Goal: Navigation & Orientation: Find specific page/section

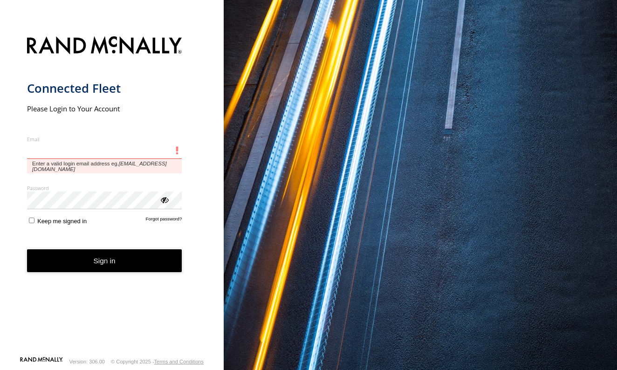
type input "**********"
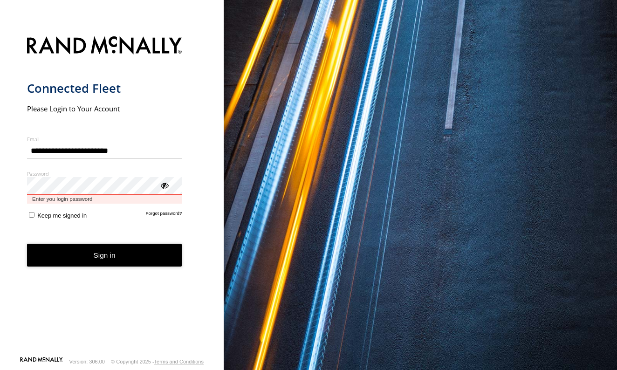
click at [104, 247] on button "Sign in" at bounding box center [104, 255] width 155 height 23
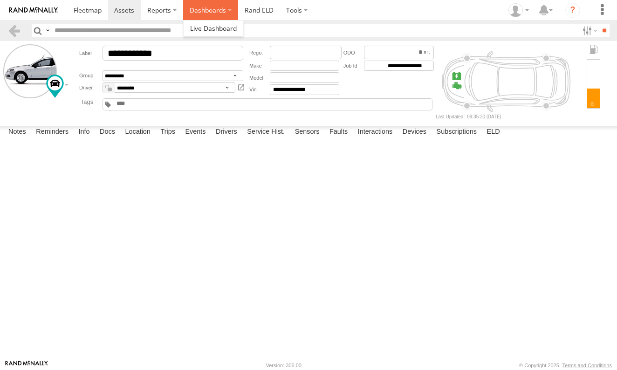
click at [203, 7] on label "Dashboards" at bounding box center [210, 10] width 55 height 20
click at [211, 31] on span at bounding box center [213, 28] width 47 height 9
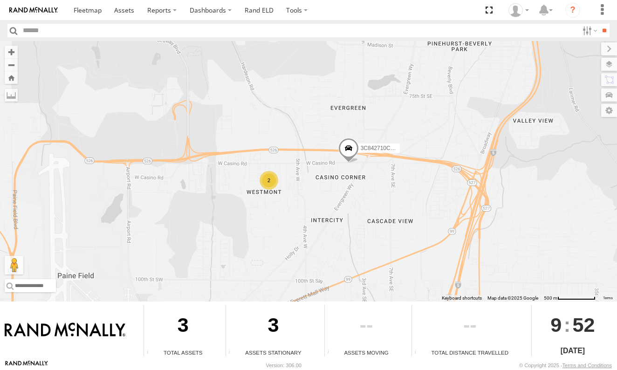
click at [351, 152] on span at bounding box center [348, 150] width 21 height 25
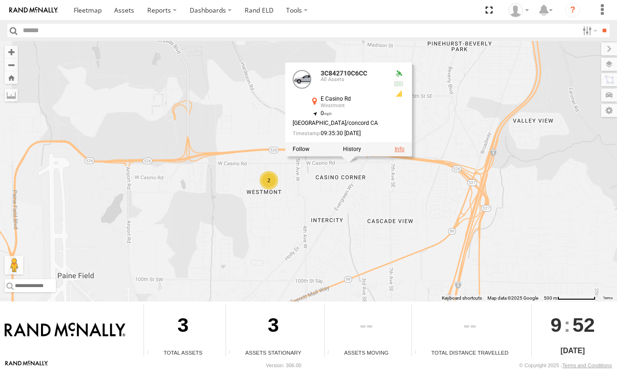
click at [397, 151] on link at bounding box center [400, 149] width 10 height 7
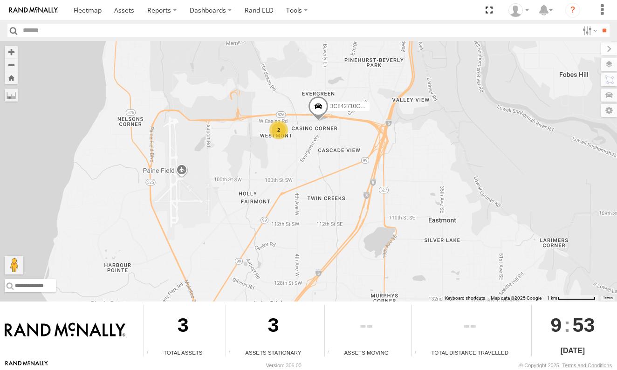
drag, startPoint x: 275, startPoint y: 239, endPoint x: 274, endPoint y: 284, distance: 45.2
click at [274, 284] on div "3C842710C6CC 2" at bounding box center [308, 171] width 617 height 261
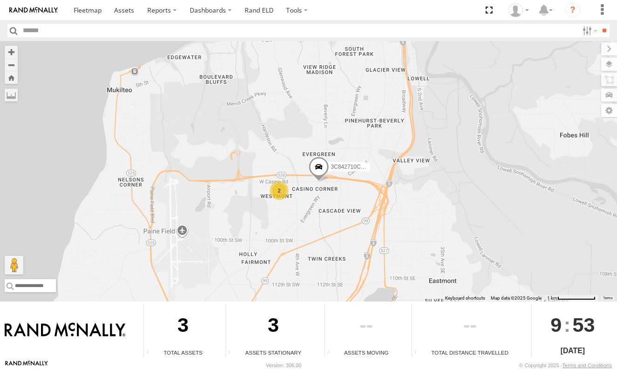
drag, startPoint x: 300, startPoint y: 154, endPoint x: 300, endPoint y: 208, distance: 54.1
click at [300, 208] on div "3C842710C6CC 2" at bounding box center [308, 171] width 617 height 261
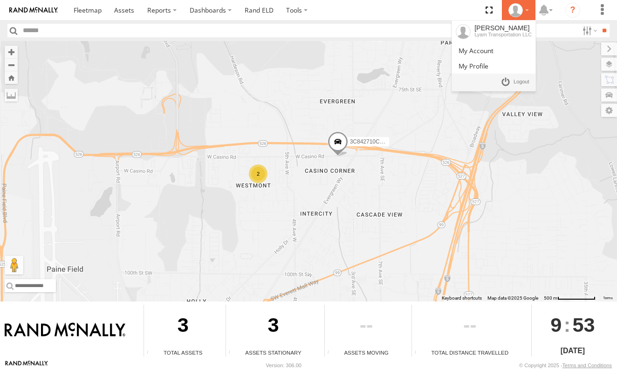
click at [513, 15] on icon at bounding box center [516, 10] width 14 height 14
click at [503, 30] on div "[PERSON_NAME]" at bounding box center [503, 27] width 57 height 7
click at [482, 50] on span at bounding box center [476, 50] width 35 height 9
